Goal: Information Seeking & Learning: Learn about a topic

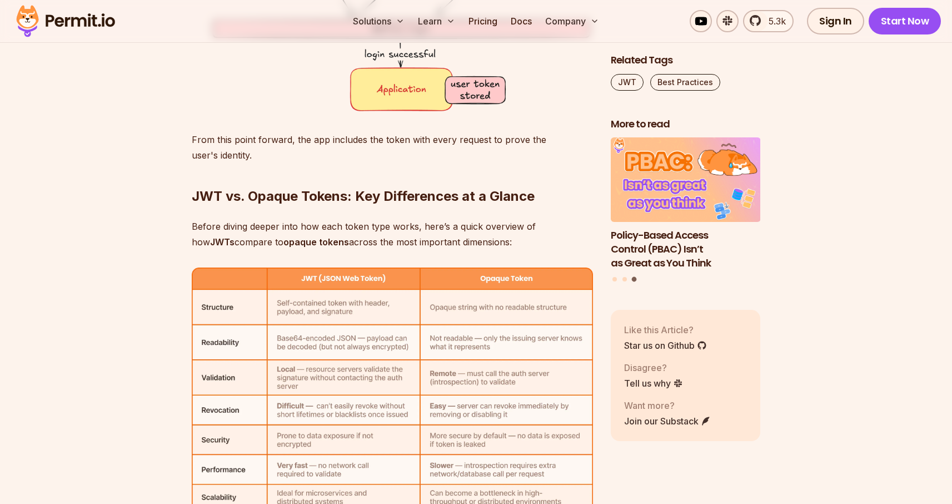
scroll to position [3406, 0]
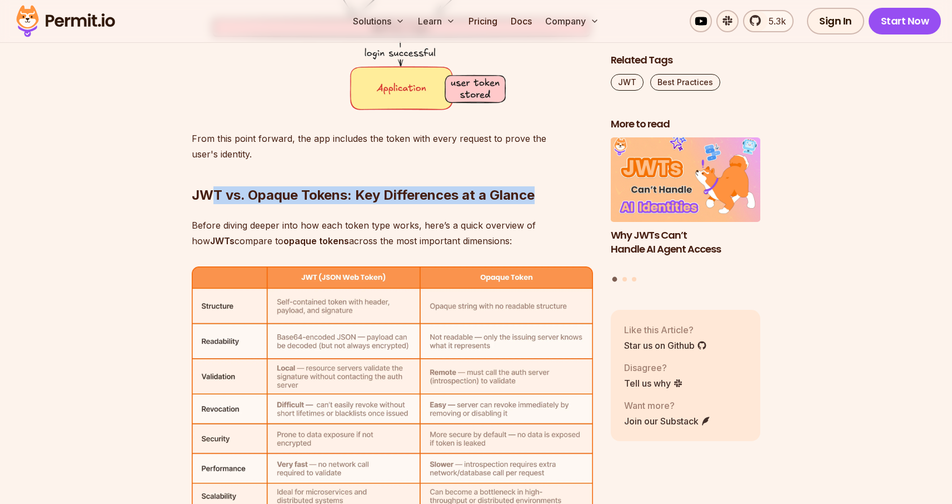
drag, startPoint x: 217, startPoint y: 195, endPoint x: 541, endPoint y: 195, distance: 324.0
click at [540, 195] on h2 "JWT vs. Opaque Tokens: Key Differences at a Glance" at bounding box center [392, 173] width 401 height 62
click at [552, 195] on h2 "JWT vs. Opaque Tokens: Key Differences at a Glance" at bounding box center [392, 173] width 401 height 62
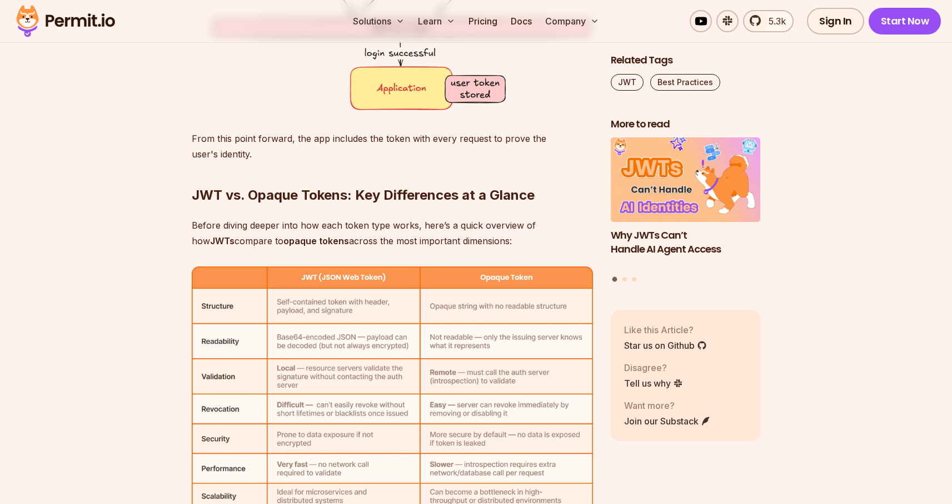
drag, startPoint x: 535, startPoint y: 230, endPoint x: 289, endPoint y: 203, distance: 247.7
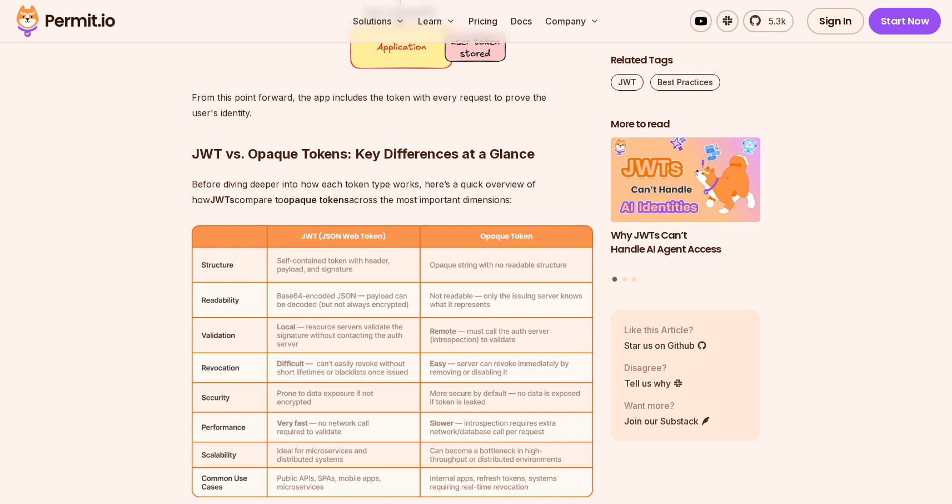
scroll to position [3456, 0]
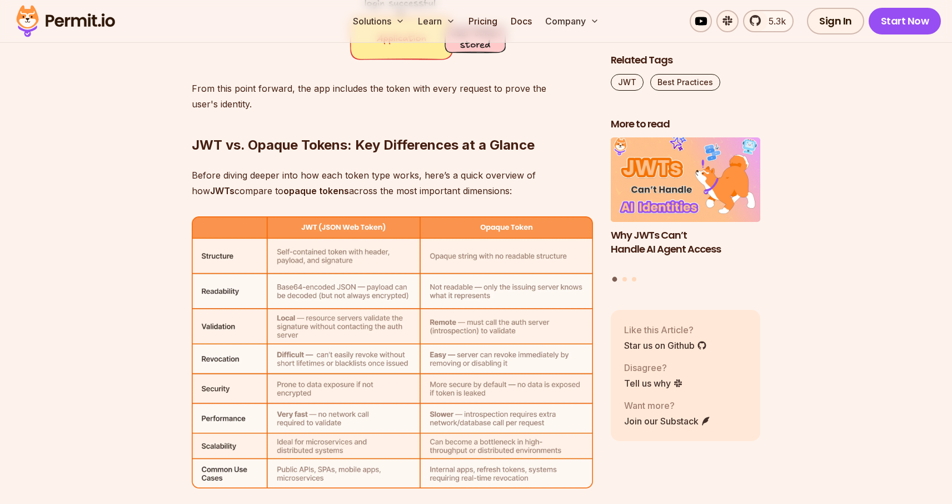
drag, startPoint x: 496, startPoint y: 191, endPoint x: 192, endPoint y: 181, distance: 303.6
click at [192, 181] on p "Before diving deeper into how each token type works, here’s a quick overview of…" at bounding box center [392, 182] width 401 height 31
drag, startPoint x: 195, startPoint y: 144, endPoint x: 506, endPoint y: 143, distance: 310.7
click at [506, 143] on strong "JWT vs. Opaque Tokens: Key Differences at a Glance" at bounding box center [363, 145] width 343 height 16
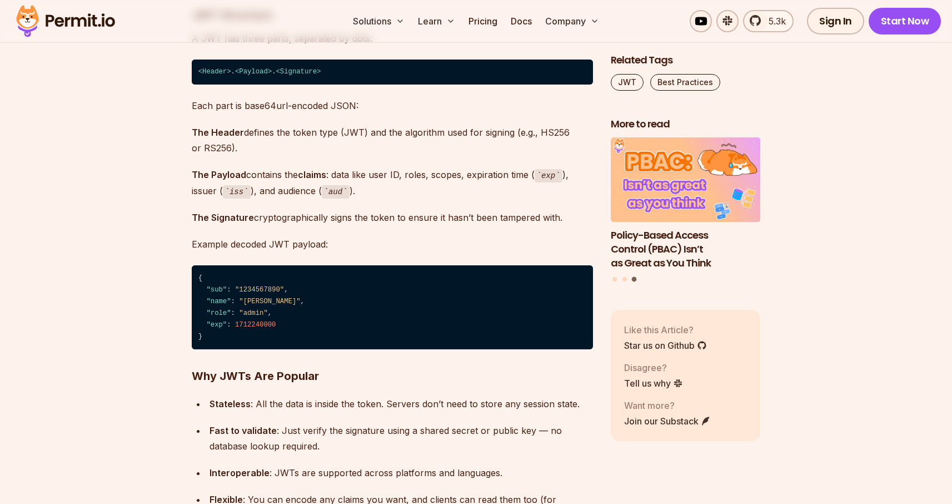
scroll to position [4317, 0]
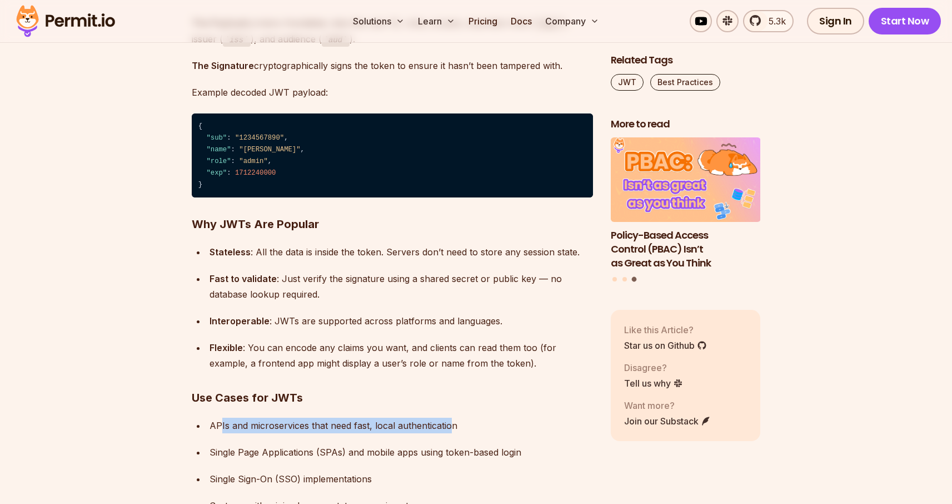
drag, startPoint x: 221, startPoint y: 424, endPoint x: 461, endPoint y: 441, distance: 241.3
click at [450, 423] on div "APIs and microservices that need fast, local authentication" at bounding box center [402, 425] width 384 height 16
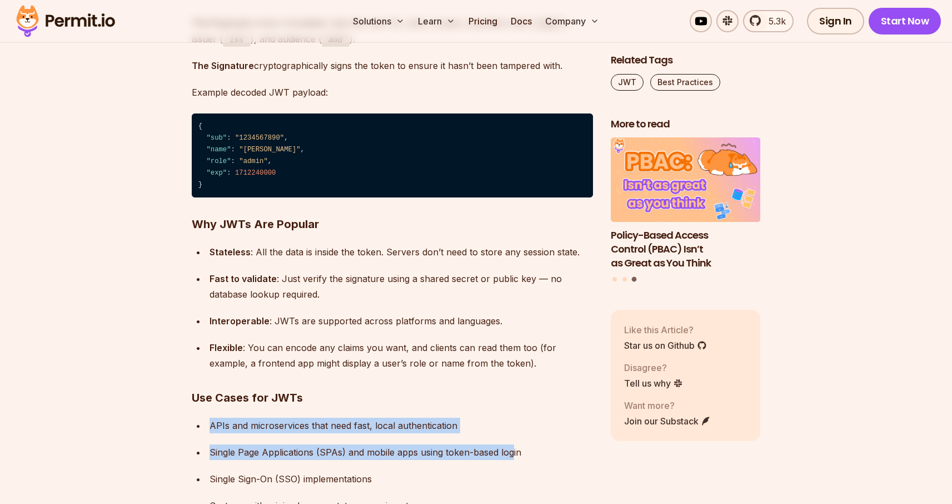
drag, startPoint x: 512, startPoint y: 456, endPoint x: 150, endPoint y: 430, distance: 362.7
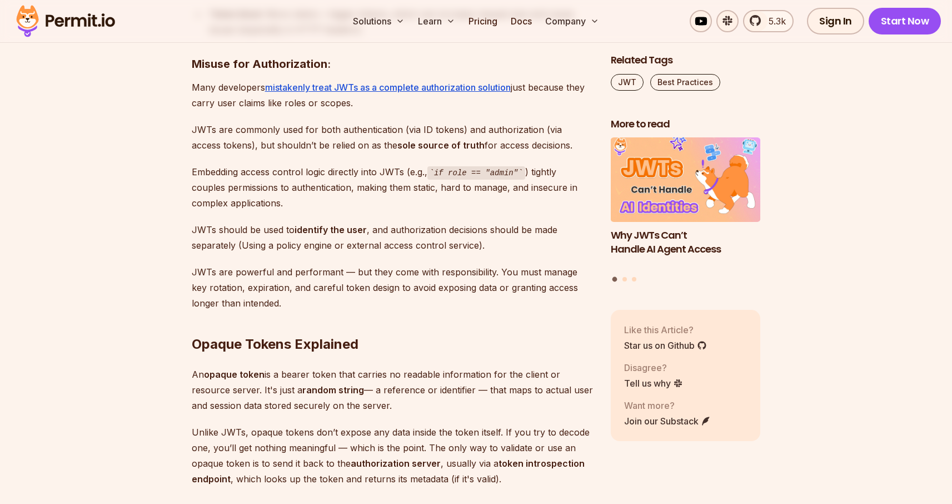
scroll to position [4971, 0]
drag, startPoint x: 281, startPoint y: 375, endPoint x: 525, endPoint y: 375, distance: 243.5
click at [525, 375] on p "An opaque token is a bearer token that carries no readable information for the …" at bounding box center [392, 389] width 401 height 47
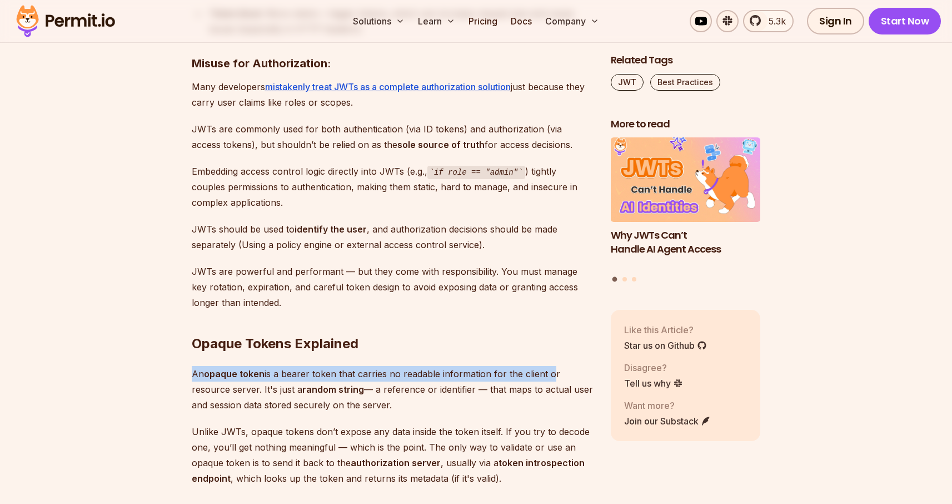
drag, startPoint x: 548, startPoint y: 374, endPoint x: 362, endPoint y: 359, distance: 186.3
click at [377, 358] on div "Bearer tokens play an important role in securing APIs and managing user session…" at bounding box center [392, 261] width 401 height 9003
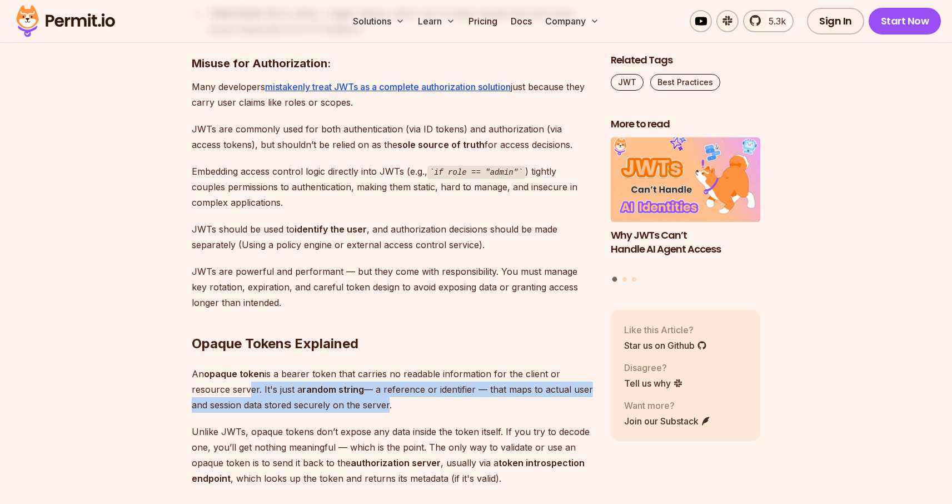
drag, startPoint x: 384, startPoint y: 405, endPoint x: 244, endPoint y: 382, distance: 142.0
click at [244, 382] on p "An opaque token is a bearer token that carries no readable information for the …" at bounding box center [392, 389] width 401 height 47
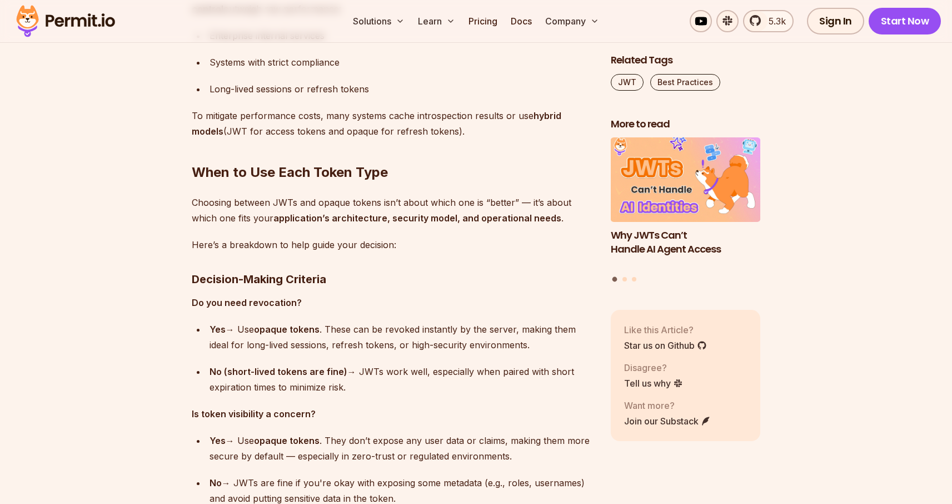
scroll to position [6853, 0]
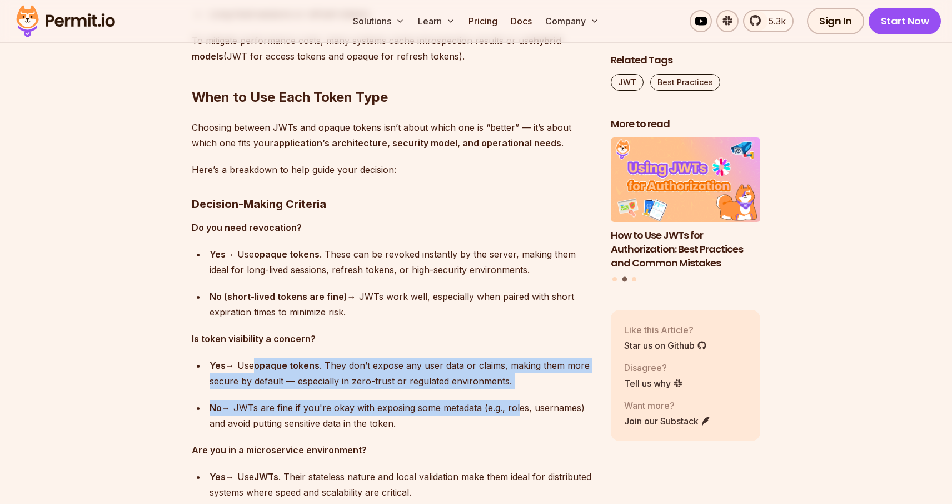
drag, startPoint x: 259, startPoint y: 365, endPoint x: 515, endPoint y: 402, distance: 258.5
click at [515, 402] on ul "Yes → Use opaque tokens . They don’t expose any user data or claims, making the…" at bounding box center [392, 393] width 401 height 73
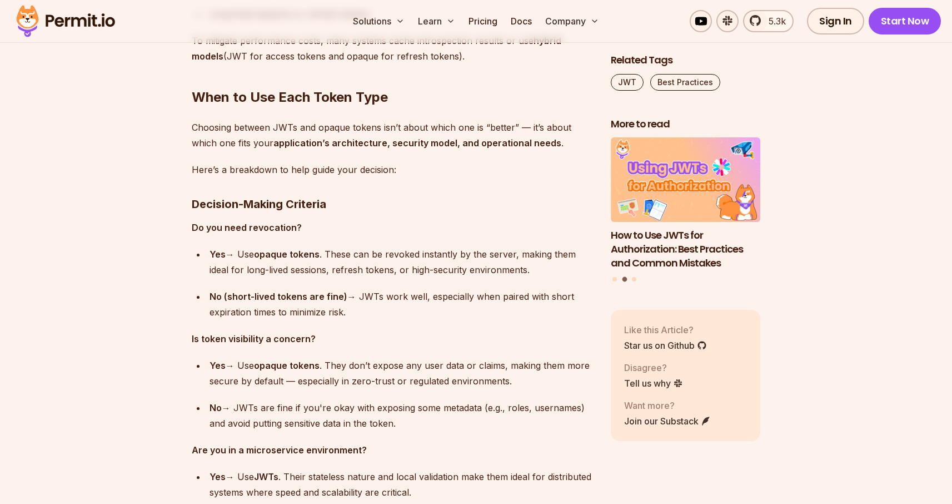
click at [376, 420] on div "No → JWTs are fine if you're okay with exposing some metadata (e.g., roles, use…" at bounding box center [402, 415] width 384 height 31
drag, startPoint x: 397, startPoint y: 426, endPoint x: 219, endPoint y: 396, distance: 180.4
click at [219, 396] on ul "Yes → Use opaque tokens . They don’t expose any user data or claims, making the…" at bounding box center [392, 393] width 401 height 73
click at [290, 409] on div "No → JWTs are fine if you're okay with exposing some metadata (e.g., roles, use…" at bounding box center [402, 415] width 384 height 31
drag, startPoint x: 205, startPoint y: 340, endPoint x: 351, endPoint y: 365, distance: 148.4
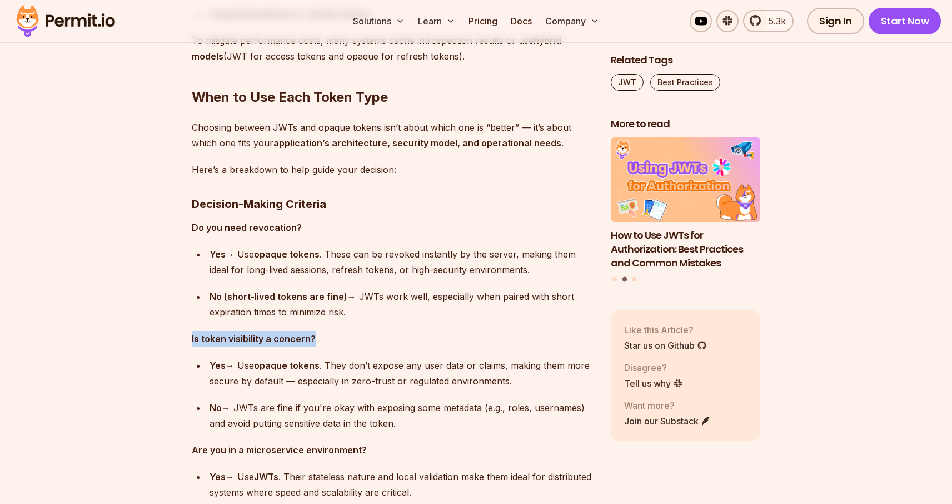
click at [397, 380] on div "Yes → Use opaque tokens . They don’t expose any user data or claims, making the…" at bounding box center [402, 372] width 384 height 31
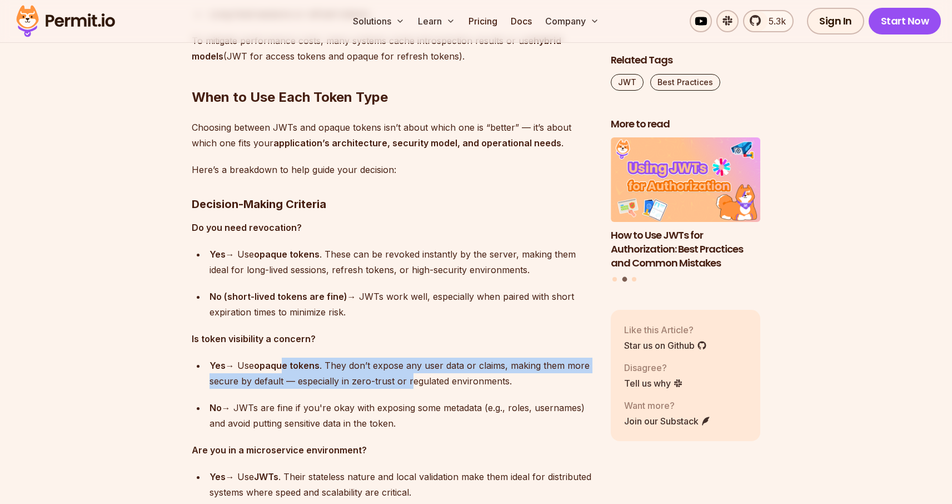
drag, startPoint x: 408, startPoint y: 374, endPoint x: 285, endPoint y: 367, distance: 123.6
click at [285, 367] on div "Yes → Use opaque tokens . They don’t expose any user data or claims, making the…" at bounding box center [402, 372] width 384 height 31
click at [334, 381] on div "Yes → Use opaque tokens . They don’t expose any user data or claims, making the…" at bounding box center [402, 372] width 384 height 31
drag, startPoint x: 345, startPoint y: 363, endPoint x: 502, endPoint y: 377, distance: 158.5
click at [501, 377] on div "Yes → Use opaque tokens . They don’t expose any user data or claims, making the…" at bounding box center [402, 372] width 384 height 31
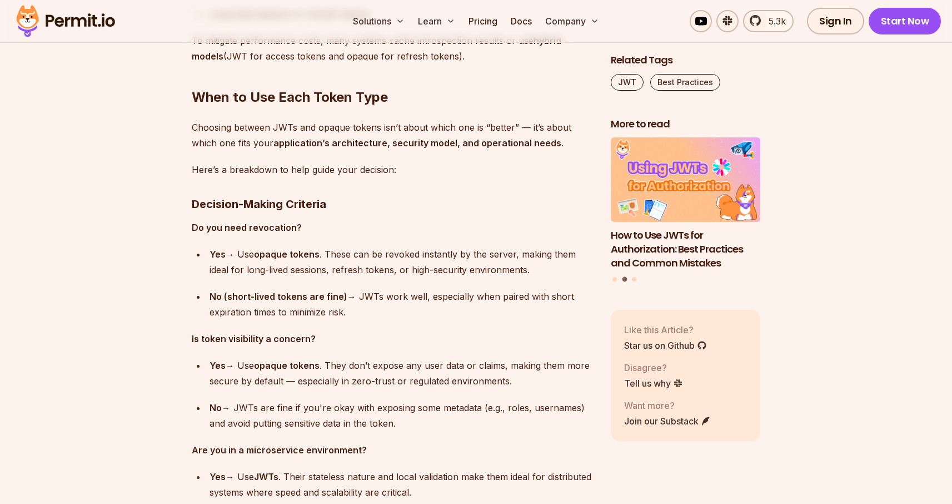
drag, startPoint x: 506, startPoint y: 378, endPoint x: 542, endPoint y: 374, distance: 37.0
click at [510, 378] on div "Yes → Use opaque tokens . They don’t expose any user data or claims, making the…" at bounding box center [402, 372] width 384 height 31
drag, startPoint x: 273, startPoint y: 407, endPoint x: 469, endPoint y: 407, distance: 195.7
click at [468, 407] on div "No → JWTs are fine if you're okay with exposing some metadata (e.g., roles, use…" at bounding box center [402, 415] width 384 height 31
click at [488, 418] on div "No → JWTs are fine if you're okay with exposing some metadata (e.g., roles, use…" at bounding box center [402, 415] width 384 height 31
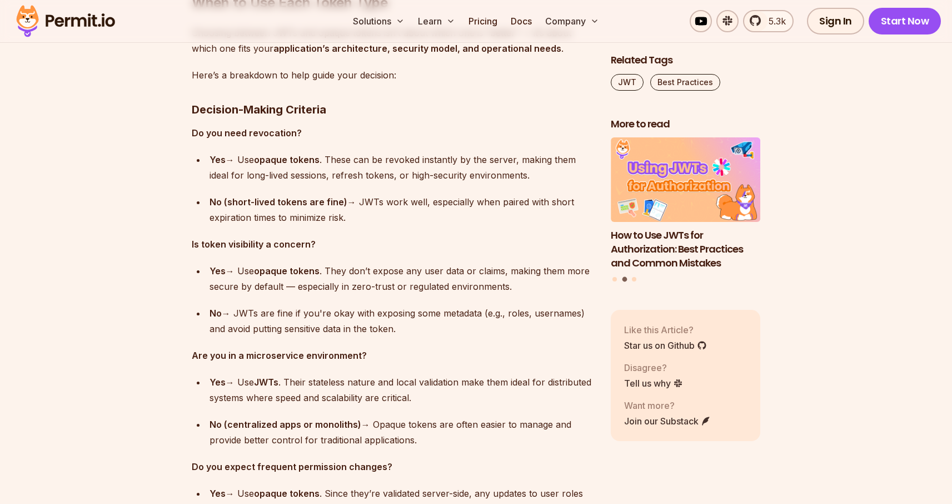
scroll to position [6951, 0]
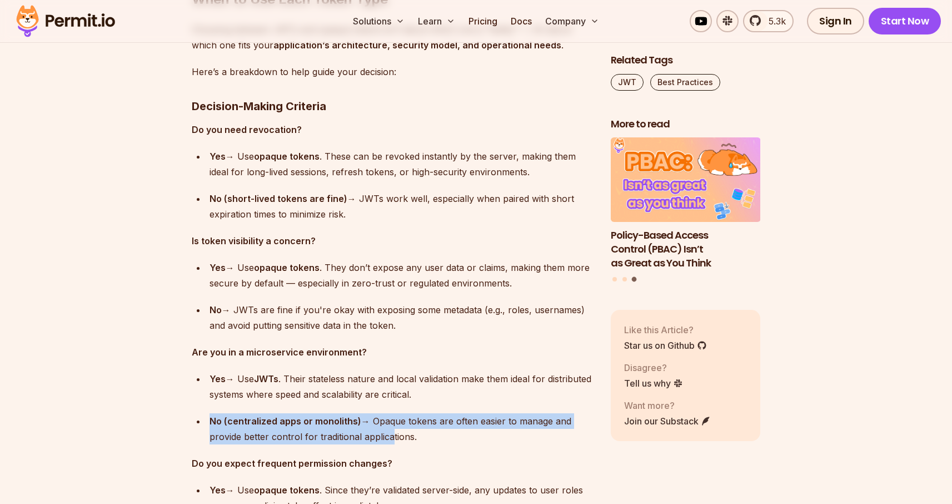
drag, startPoint x: 380, startPoint y: 434, endPoint x: 239, endPoint y: 381, distance: 150.2
click at [230, 398] on ul "Yes → Use JWTs . Their stateless nature and local validation make them ideal fo…" at bounding box center [392, 407] width 401 height 73
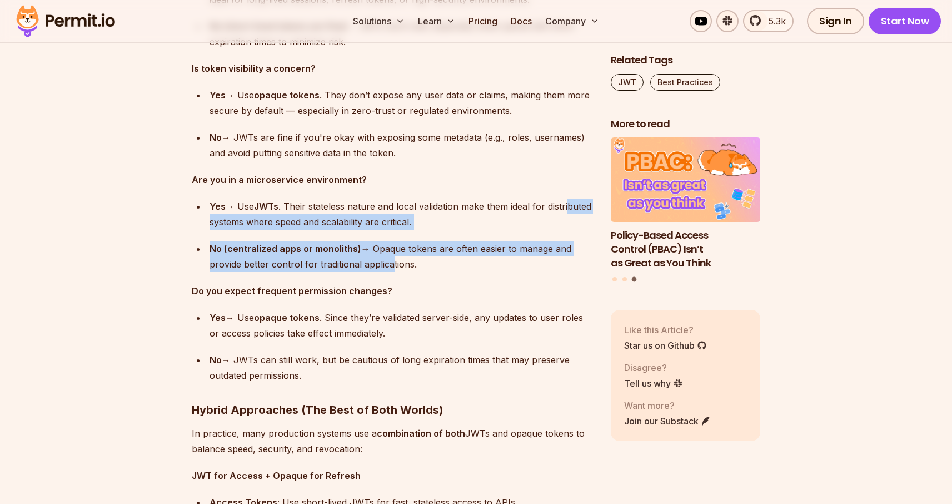
scroll to position [7130, 0]
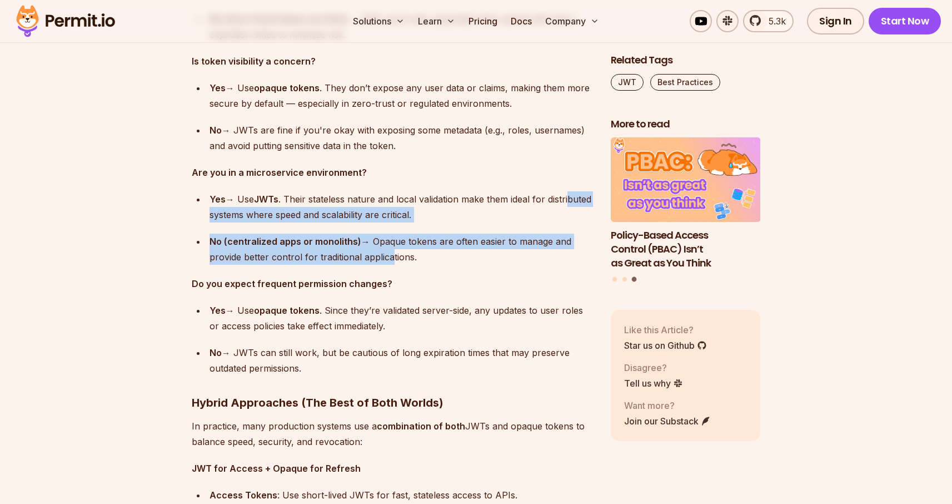
drag, startPoint x: 245, startPoint y: 346, endPoint x: 200, endPoint y: 316, distance: 54.1
click at [201, 316] on ul "Yes → Use opaque tokens . Since they’re validated server-side, any updates to u…" at bounding box center [392, 338] width 401 height 73
click at [304, 365] on div "No → JWTs can still work, but be cautious of long expiration times that may pre…" at bounding box center [402, 360] width 384 height 31
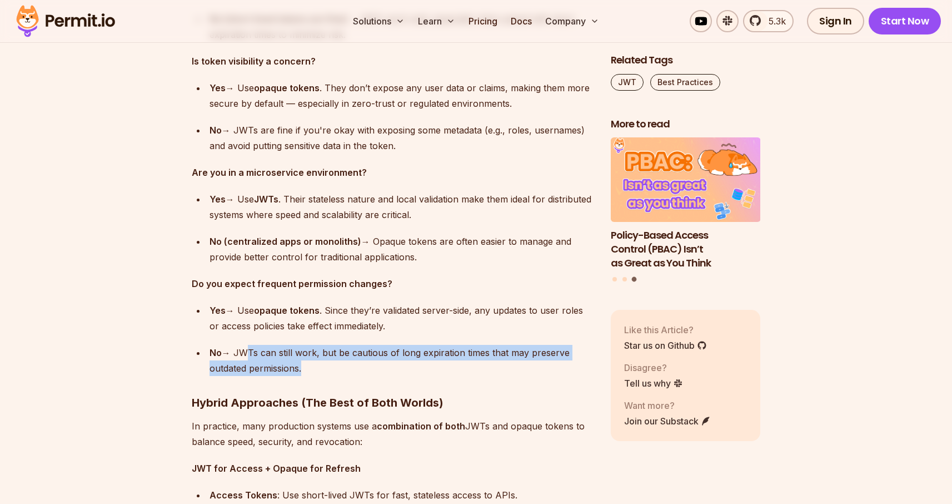
drag, startPoint x: 243, startPoint y: 350, endPoint x: 432, endPoint y: 378, distance: 190.5
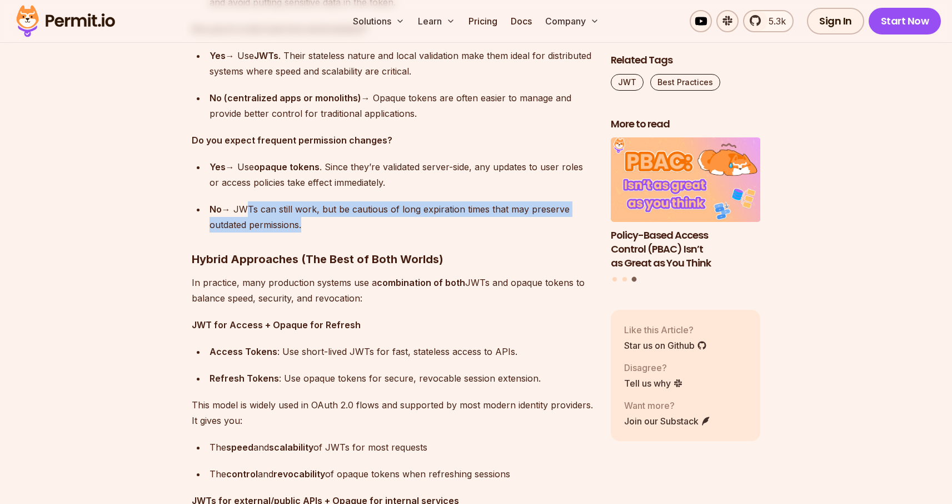
scroll to position [7274, 0]
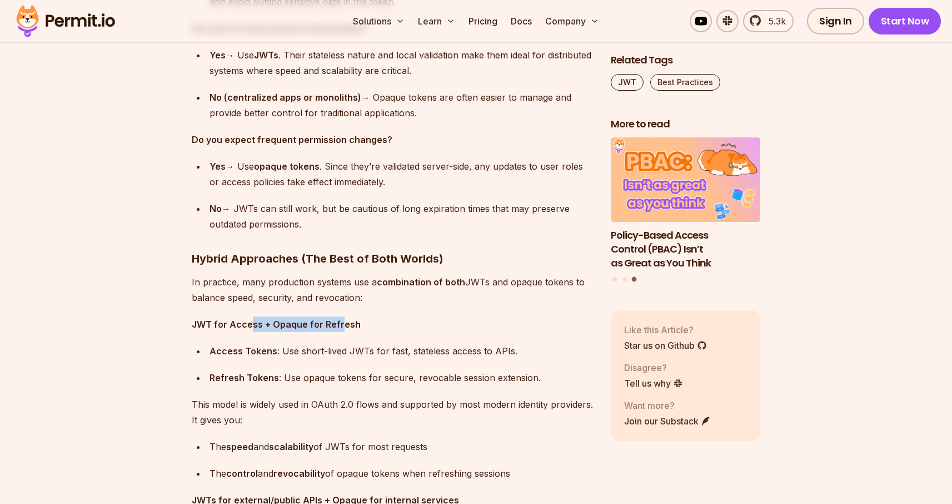
drag, startPoint x: 339, startPoint y: 327, endPoint x: 230, endPoint y: 326, distance: 108.9
click at [235, 326] on strong "JWT for Access + Opaque for Refresh" at bounding box center [276, 323] width 169 height 11
click at [206, 329] on p "JWT for Access + Opaque for Refresh" at bounding box center [392, 324] width 401 height 16
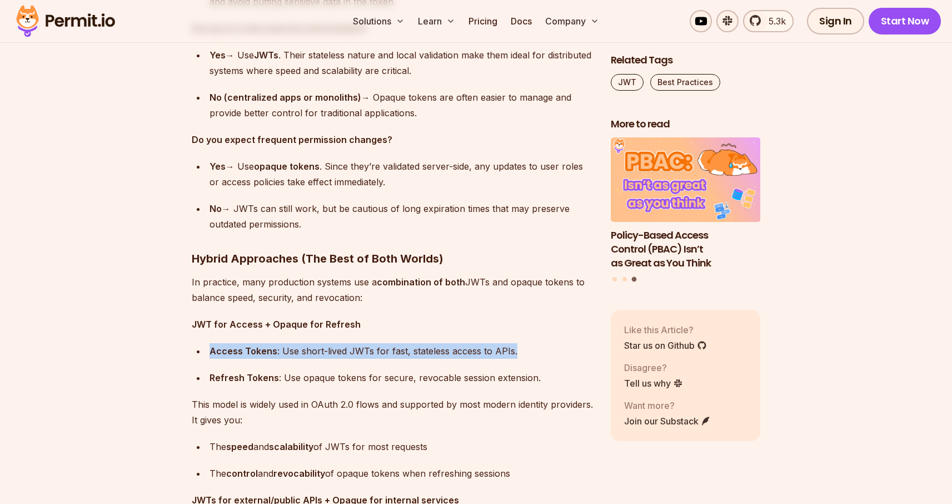
drag, startPoint x: 207, startPoint y: 347, endPoint x: 372, endPoint y: 357, distance: 166.0
click at [372, 357] on ul "Access Tokens : Use short-lived JWTs for fast, stateless access to APIs. Refres…" at bounding box center [392, 364] width 401 height 42
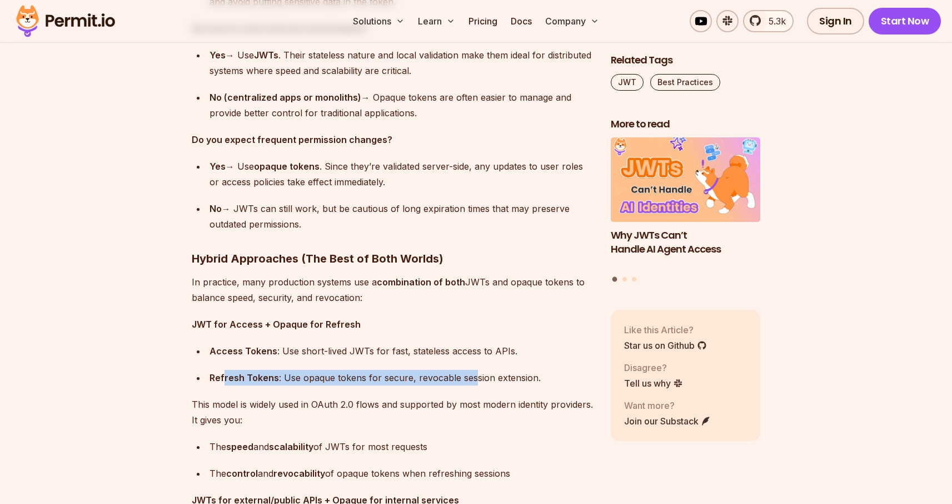
drag, startPoint x: 223, startPoint y: 377, endPoint x: 469, endPoint y: 382, distance: 245.7
click at [469, 382] on div "Refresh Tokens : Use opaque tokens for secure, revocable session extension." at bounding box center [402, 378] width 384 height 16
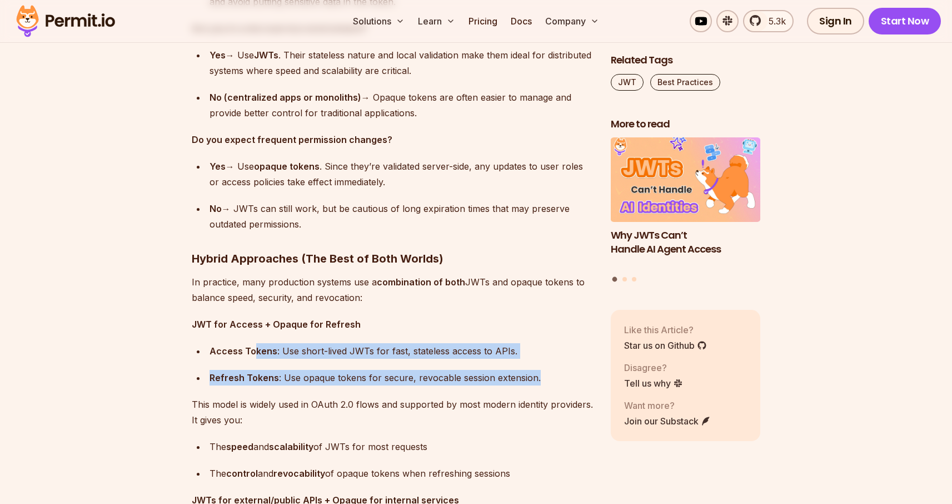
drag, startPoint x: 542, startPoint y: 381, endPoint x: 245, endPoint y: 349, distance: 299.6
click at [249, 351] on ul "Access Tokens : Use short-lived JWTs for fast, stateless access to APIs. Refres…" at bounding box center [392, 364] width 401 height 42
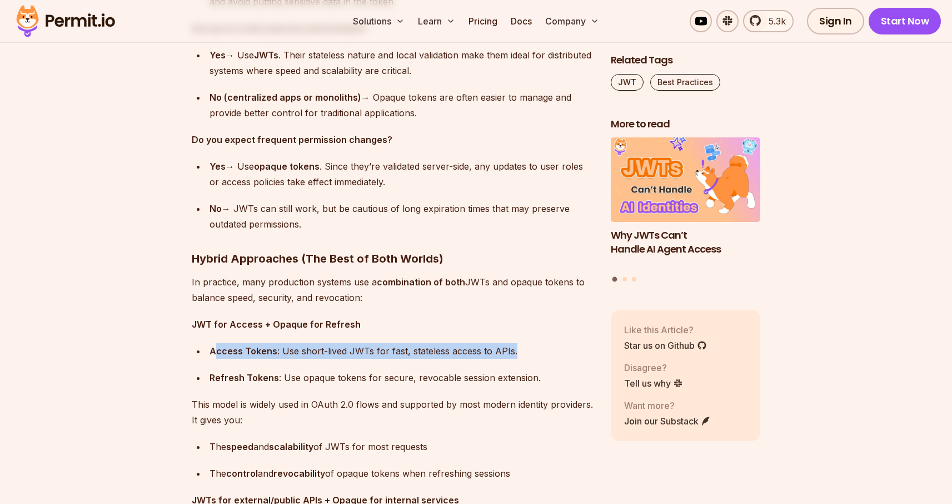
drag, startPoint x: 217, startPoint y: 348, endPoint x: 325, endPoint y: 371, distance: 109.7
click at [323, 363] on ul "Access Tokens : Use short-lived JWTs for fast, stateless access to APIs. Refres…" at bounding box center [392, 364] width 401 height 42
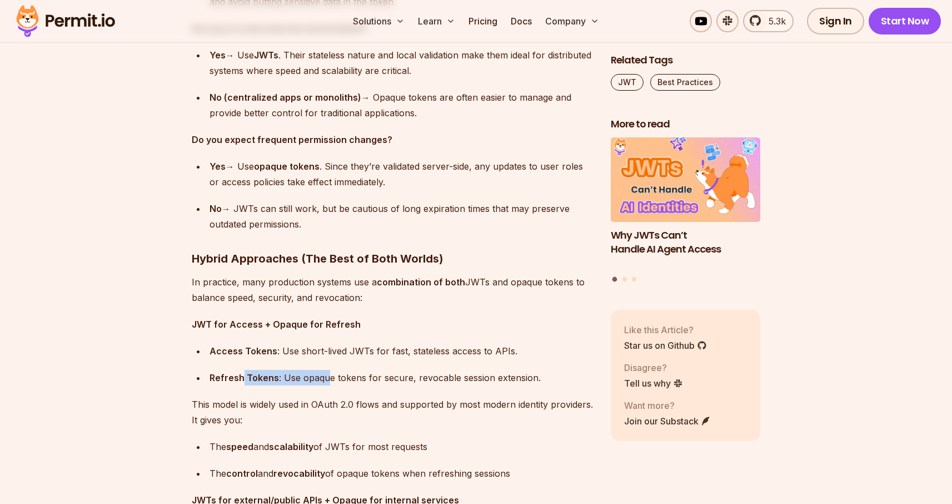
drag, startPoint x: 324, startPoint y: 380, endPoint x: 243, endPoint y: 371, distance: 81.7
click at [243, 371] on div "Refresh Tokens : Use opaque tokens for secure, revocable session extension." at bounding box center [402, 378] width 384 height 16
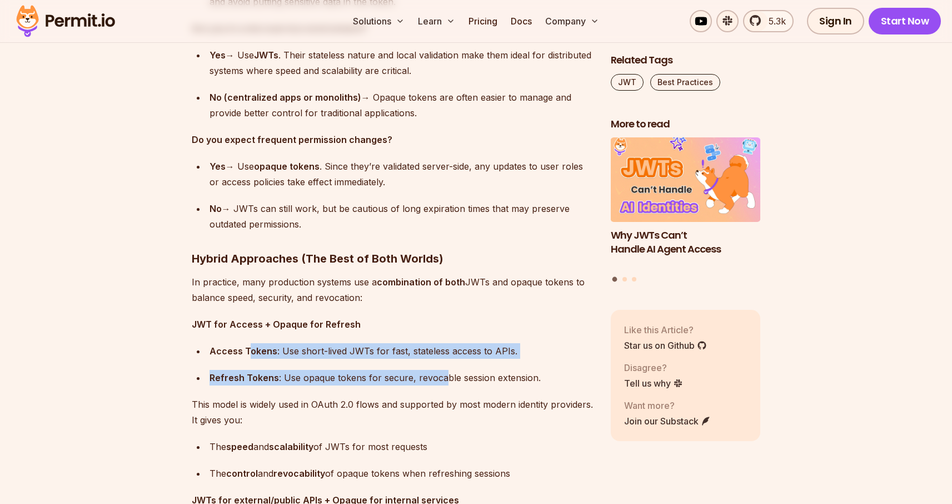
drag, startPoint x: 442, startPoint y: 381, endPoint x: 248, endPoint y: 353, distance: 196.5
click at [248, 353] on ul "Access Tokens : Use short-lived JWTs for fast, stateless access to APIs. Refres…" at bounding box center [392, 364] width 401 height 42
click at [321, 357] on ul "Access Tokens : Use short-lived JWTs for fast, stateless access to APIs. Refres…" at bounding box center [392, 364] width 401 height 42
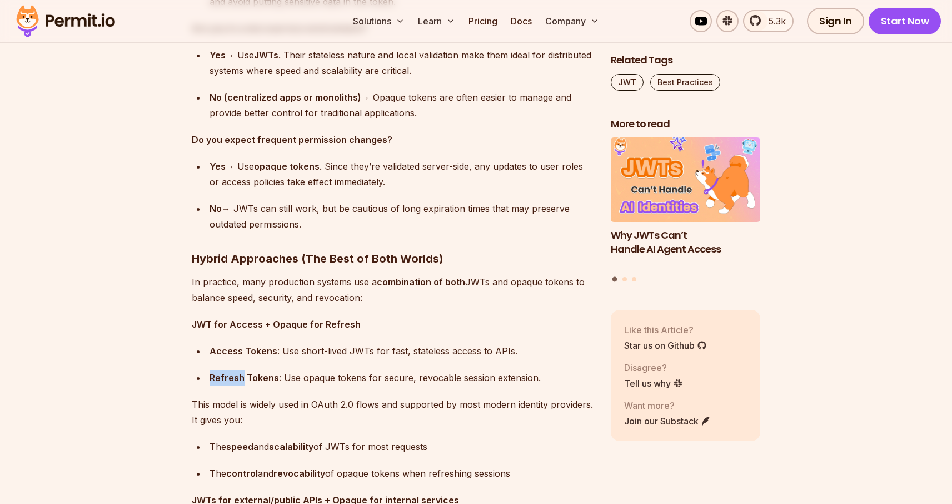
click at [321, 357] on ul "Access Tokens : Use short-lived JWTs for fast, stateless access to APIs. Refres…" at bounding box center [392, 364] width 401 height 42
drag, startPoint x: 201, startPoint y: 320, endPoint x: 374, endPoint y: 332, distance: 173.3
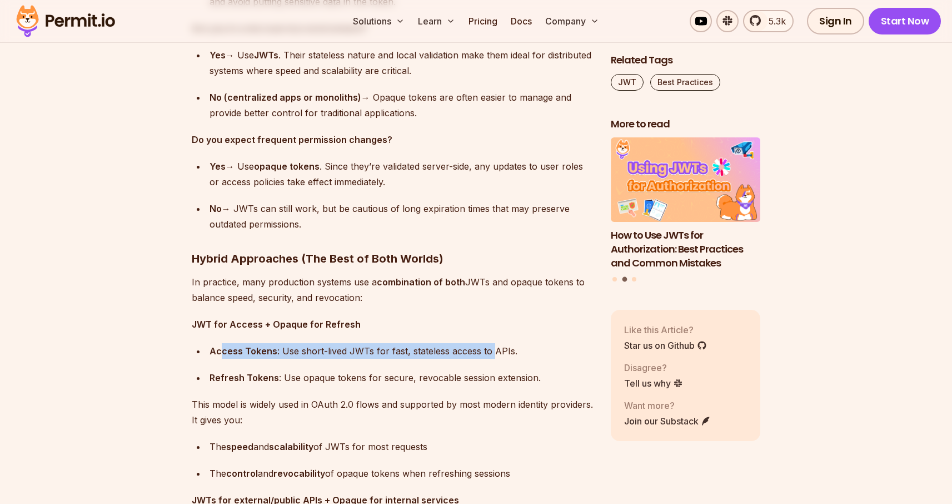
drag, startPoint x: 350, startPoint y: 355, endPoint x: 491, endPoint y: 356, distance: 140.6
click at [491, 356] on div "Access Tokens : Use short-lived JWTs for fast, stateless access to APIs." at bounding box center [402, 351] width 384 height 16
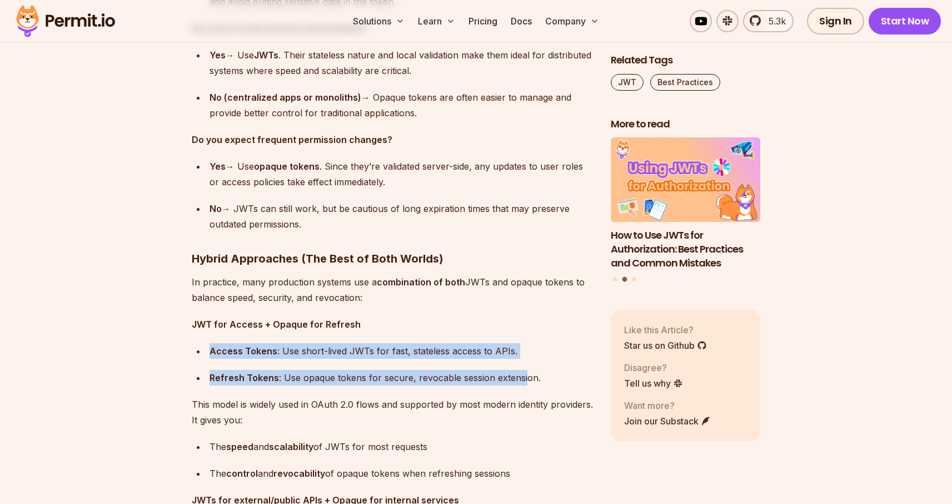
drag, startPoint x: 522, startPoint y: 370, endPoint x: 220, endPoint y: 345, distance: 303.4
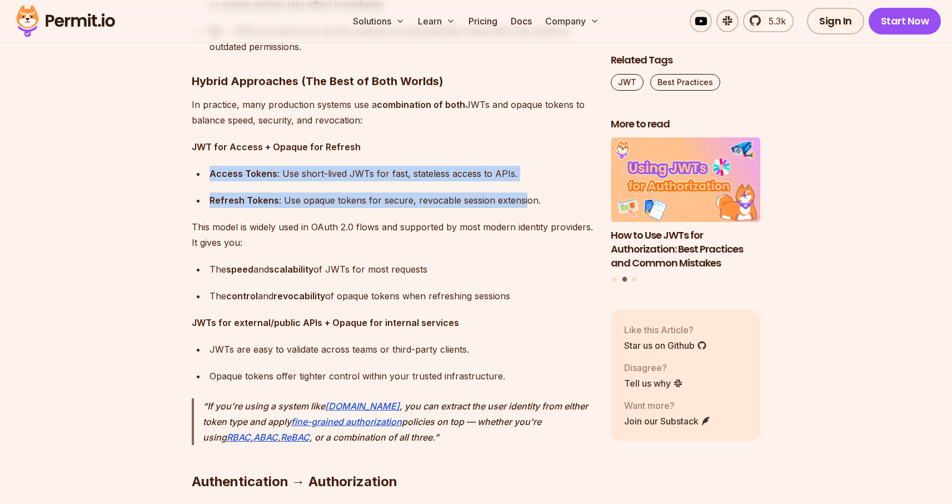
scroll to position [7461, 0]
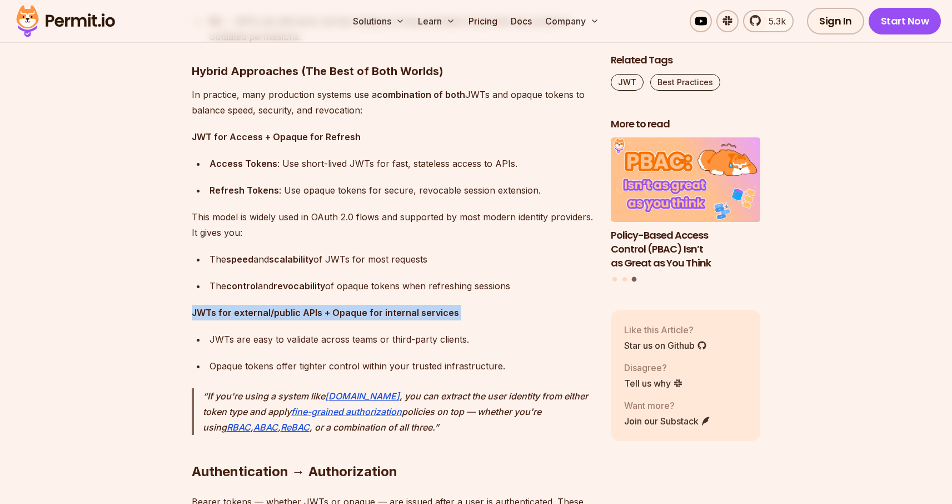
drag, startPoint x: 186, startPoint y: 313, endPoint x: 495, endPoint y: 338, distance: 310.0
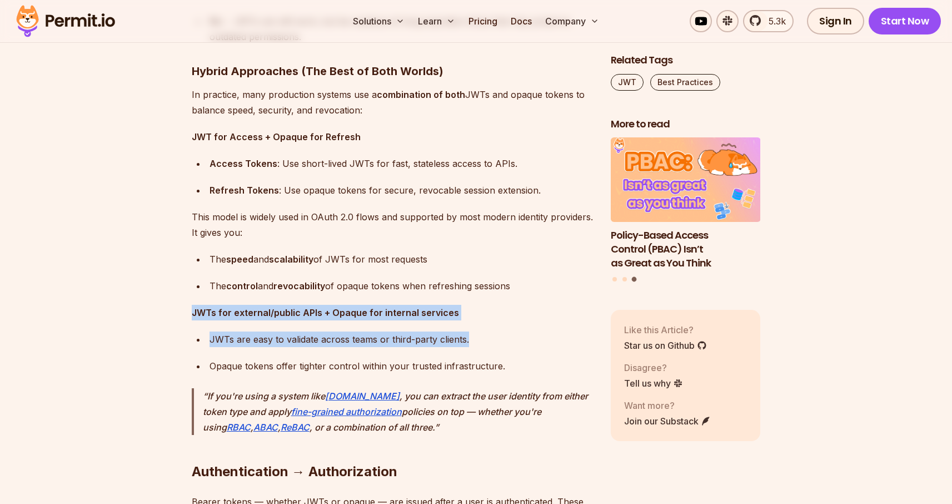
click at [496, 341] on div "JWTs are easy to validate across teams or third-party clients." at bounding box center [402, 339] width 384 height 16
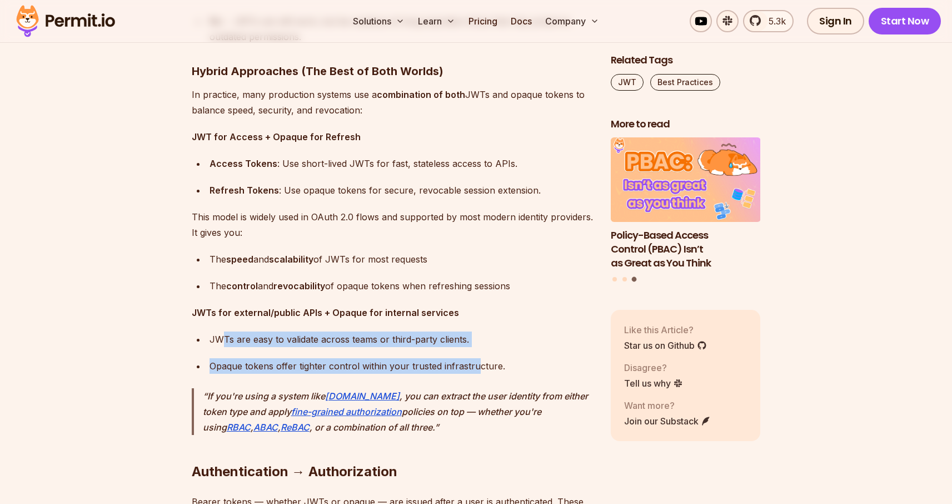
drag, startPoint x: 221, startPoint y: 332, endPoint x: 493, endPoint y: 366, distance: 274.5
click at [481, 362] on ul "JWTs are easy to validate across teams or third-party clients. Opaque tokens of…" at bounding box center [392, 352] width 401 height 42
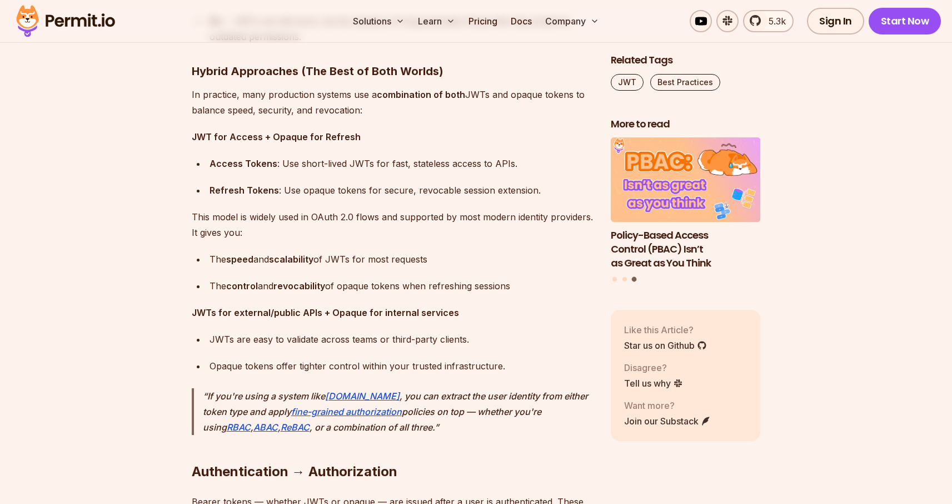
drag, startPoint x: 494, startPoint y: 366, endPoint x: 476, endPoint y: 361, distance: 18.1
click at [494, 366] on div "Opaque tokens offer tighter control within your trusted infrastructure." at bounding box center [402, 366] width 384 height 16
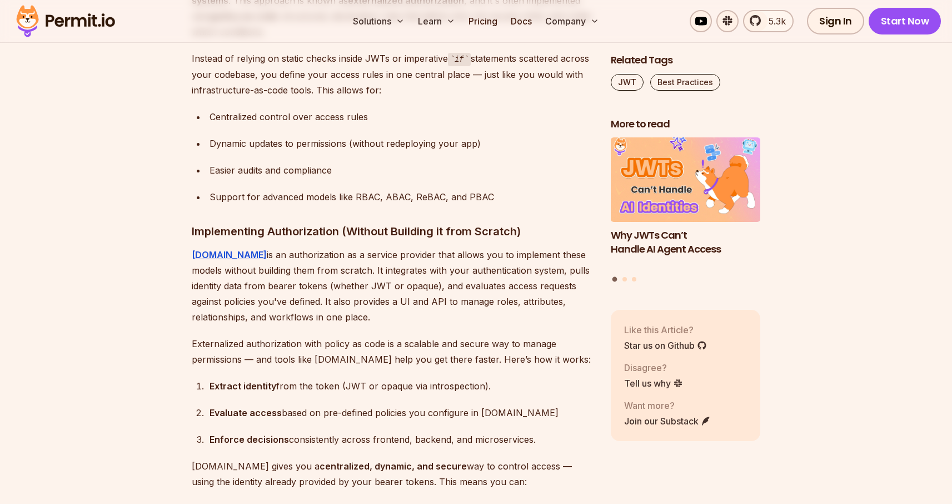
scroll to position [8800, 0]
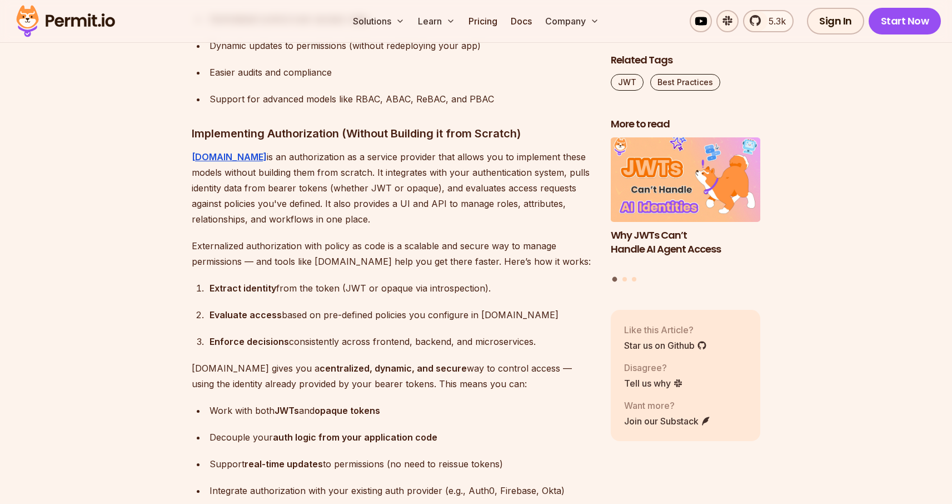
drag, startPoint x: 275, startPoint y: 305, endPoint x: 539, endPoint y: 333, distance: 265.5
click at [540, 332] on ol "Extract identity from the token (JWT or opaque via introspection). Evaluate acc…" at bounding box center [392, 314] width 401 height 69
click at [333, 308] on div "Evaluate access based on pre-defined policies you configure in [DOMAIN_NAME]" at bounding box center [402, 315] width 384 height 16
drag, startPoint x: 207, startPoint y: 306, endPoint x: 449, endPoint y: 310, distance: 241.8
click at [449, 310] on li "Evaluate access based on pre-defined policies you configure in [DOMAIN_NAME]" at bounding box center [399, 315] width 387 height 16
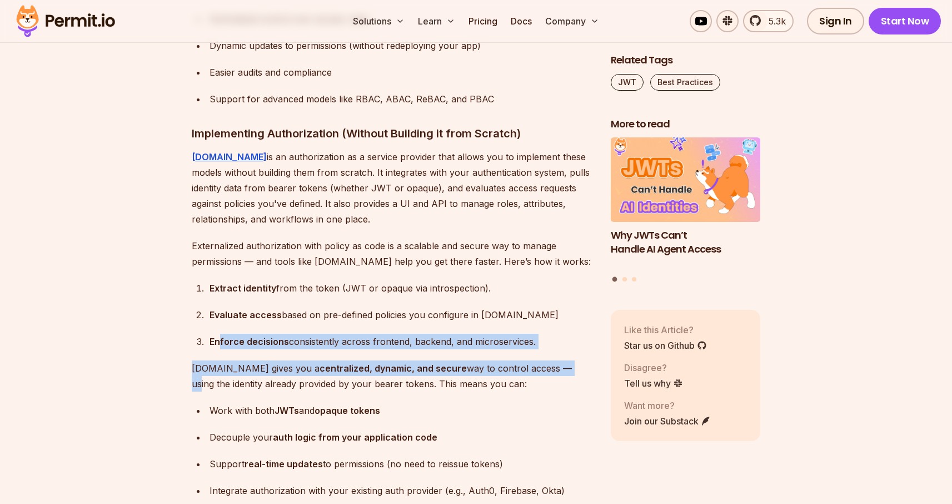
drag, startPoint x: 220, startPoint y: 338, endPoint x: 530, endPoint y: 351, distance: 309.9
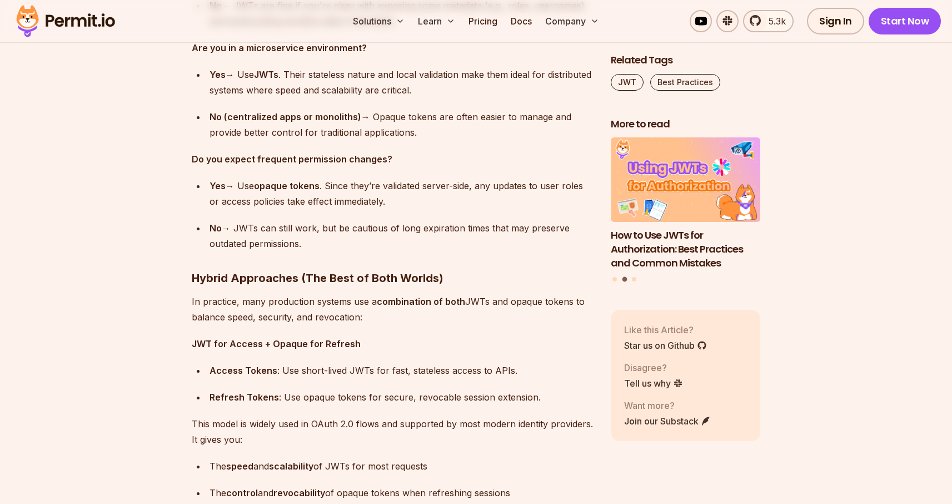
scroll to position [7093, 0]
